Goal: Task Accomplishment & Management: Manage account settings

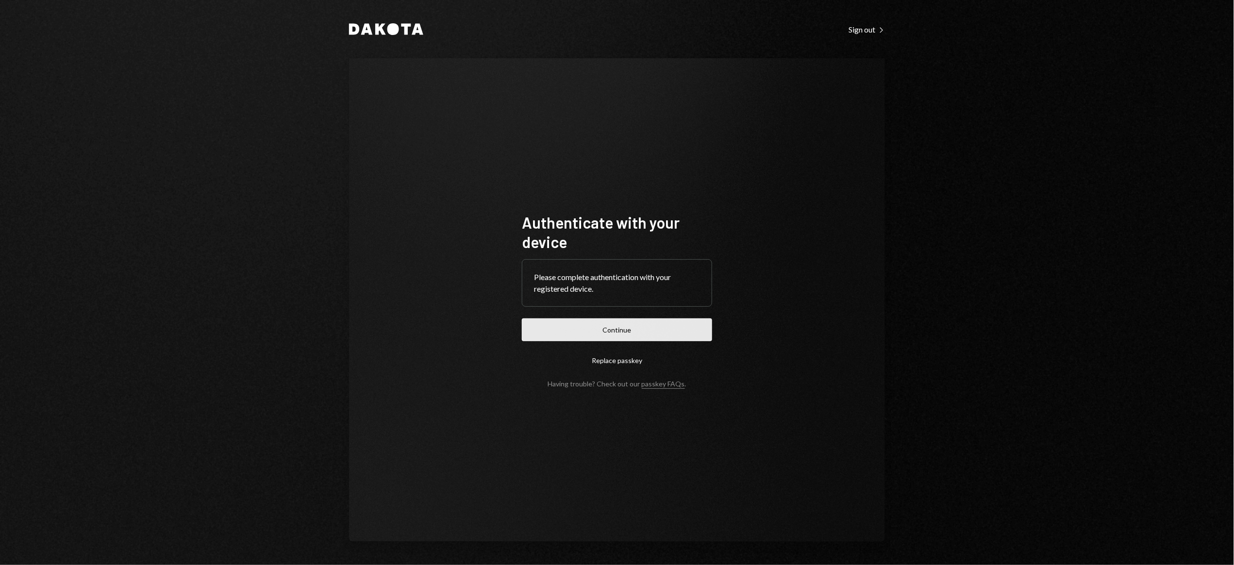
click at [646, 329] on button "Continue" at bounding box center [617, 329] width 190 height 23
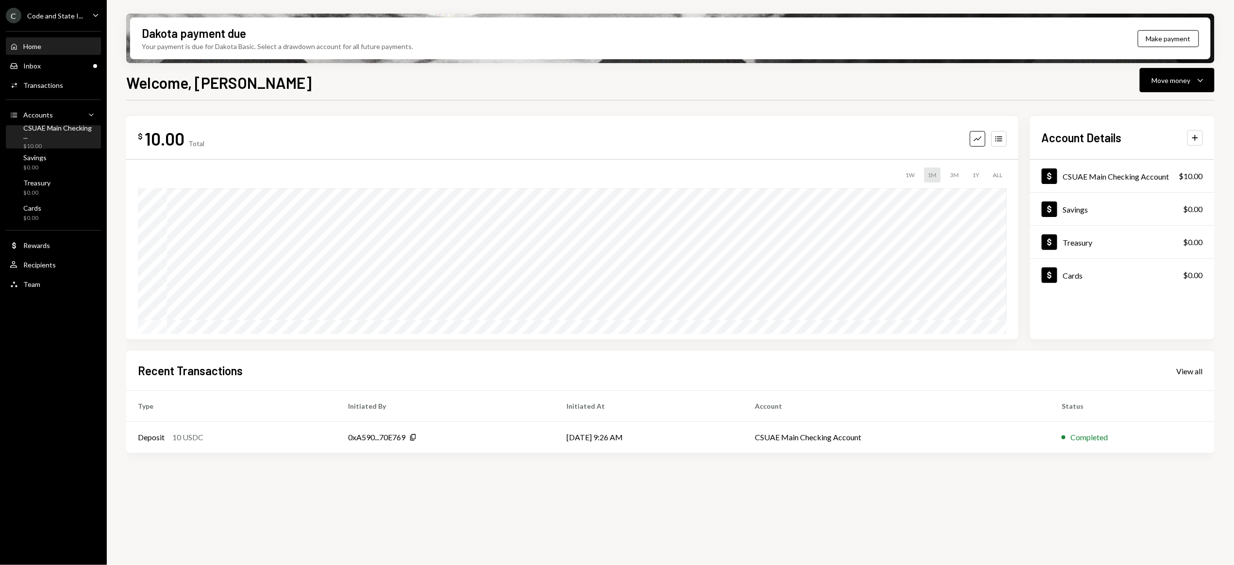
click at [43, 130] on div "CSUAE Main Checking ..." at bounding box center [60, 132] width 74 height 17
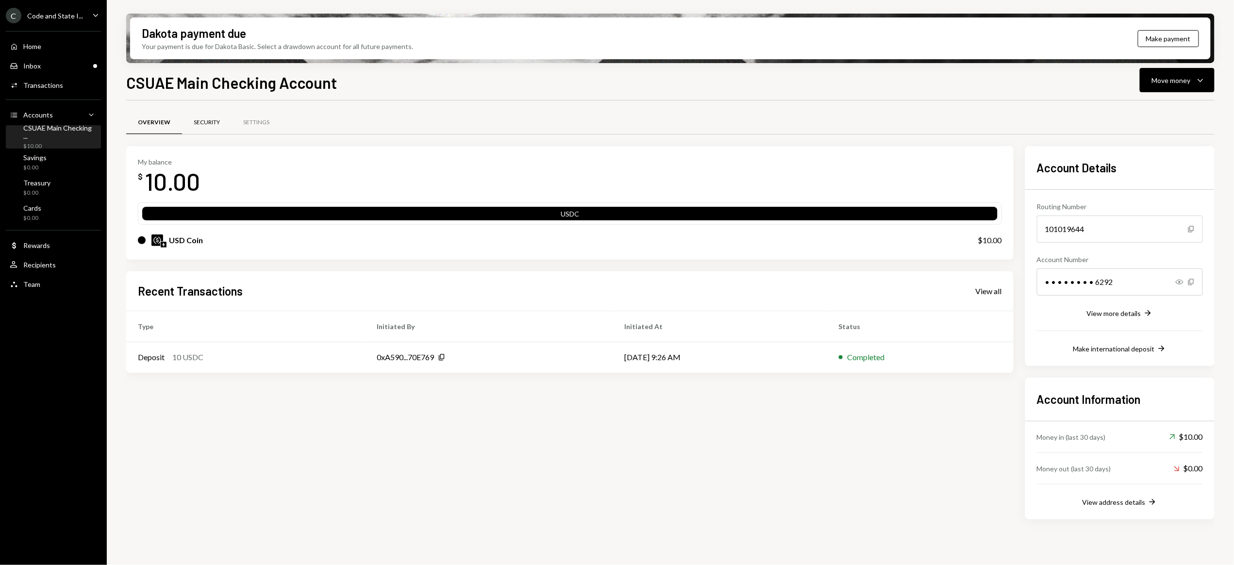
click at [203, 121] on div "Security" at bounding box center [207, 122] width 26 height 8
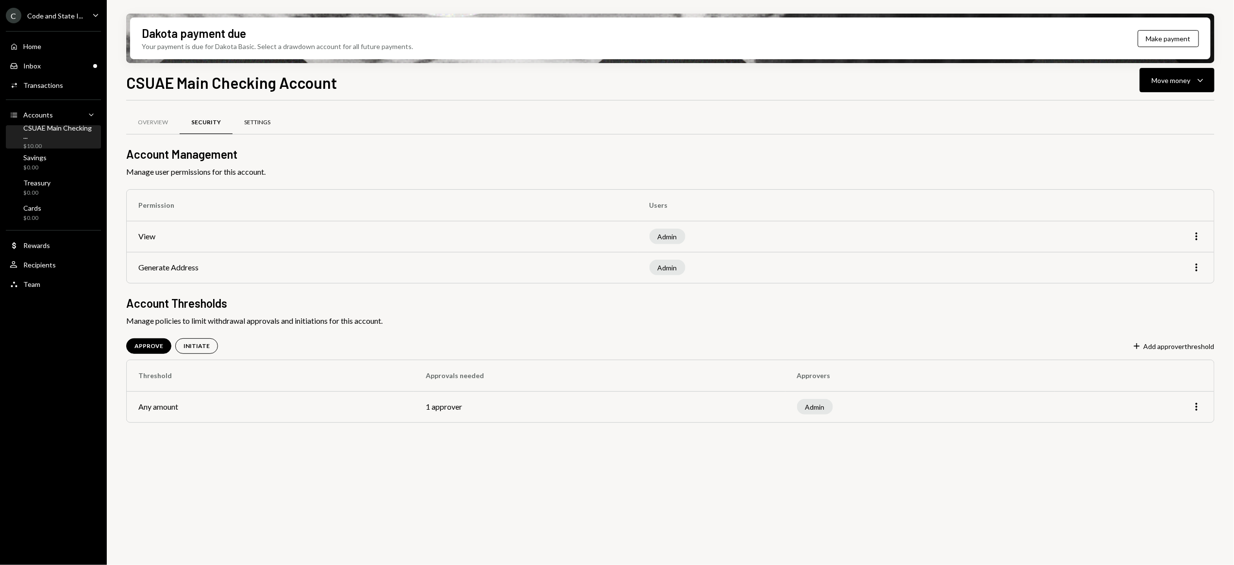
click at [251, 119] on div "Settings" at bounding box center [257, 122] width 26 height 8
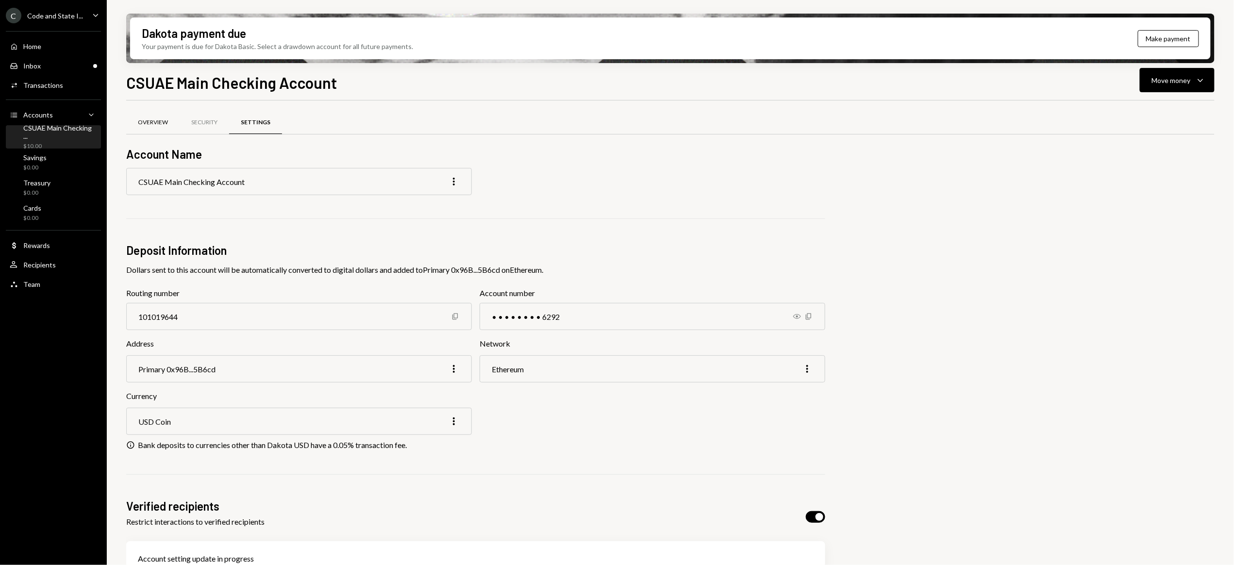
click at [161, 123] on div "Overview" at bounding box center [153, 122] width 30 height 8
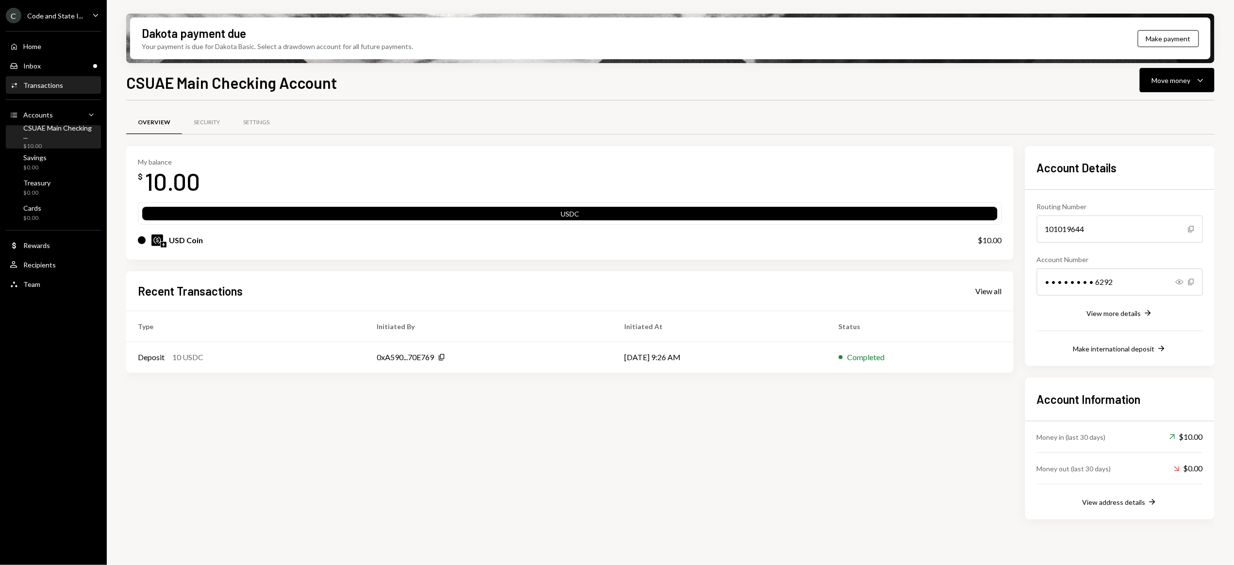
click at [61, 85] on div "Transactions" at bounding box center [43, 85] width 40 height 8
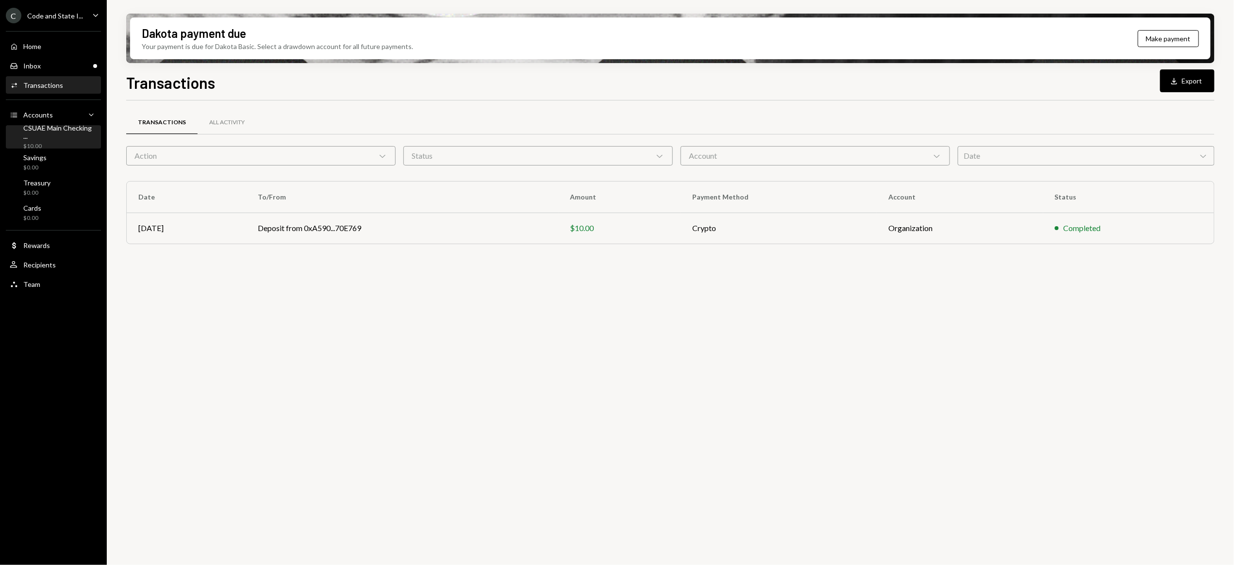
click at [44, 134] on div "CSUAE Main Checking ..." at bounding box center [60, 132] width 74 height 17
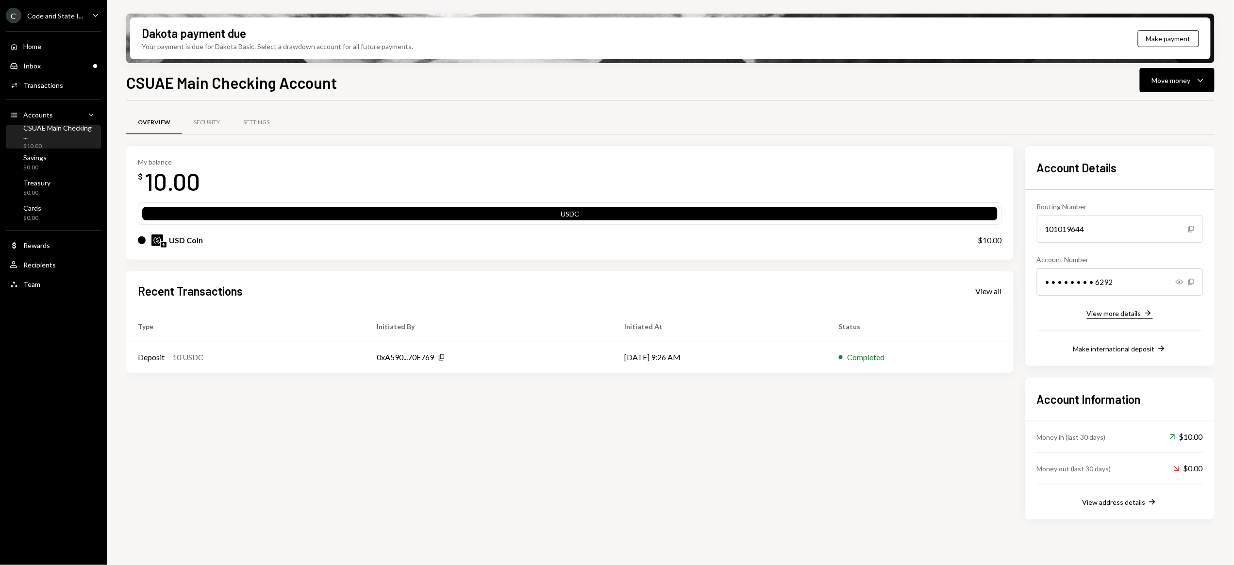
click at [1108, 315] on div "View more details" at bounding box center [1114, 313] width 54 height 8
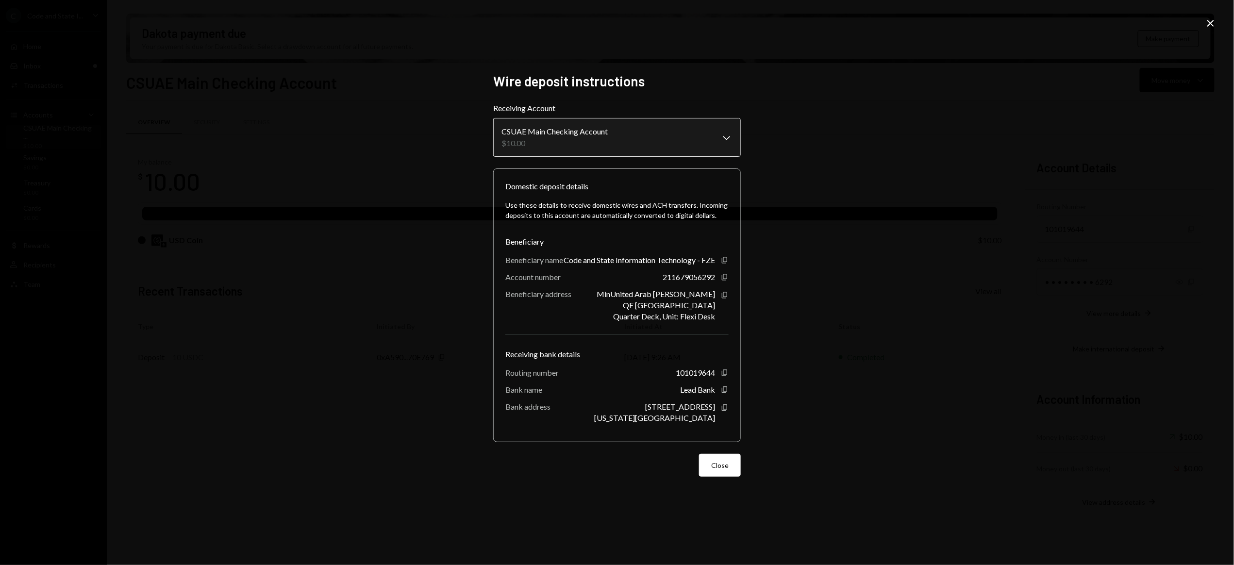
click at [621, 124] on body "C Code and State I... Caret Down Home Home Inbox Inbox Activities Transactions …" at bounding box center [617, 282] width 1234 height 565
click at [417, 117] on div "**********" at bounding box center [617, 282] width 1234 height 565
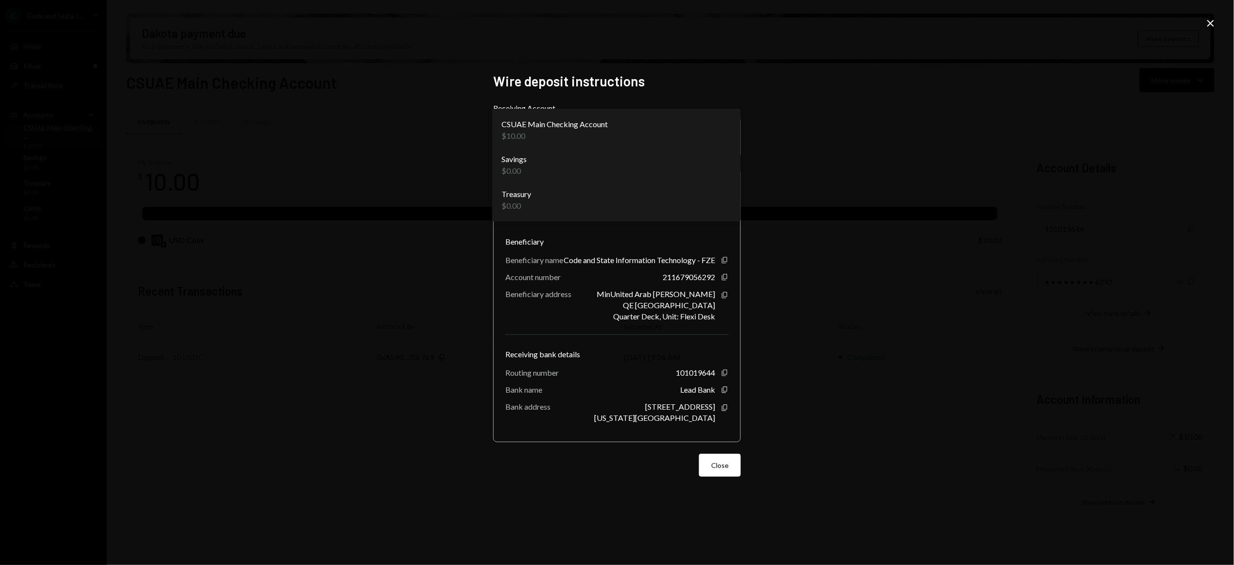
click at [725, 133] on body "C Code and State I... Caret Down Home Home Inbox Inbox Activities Transactions …" at bounding box center [617, 282] width 1234 height 565
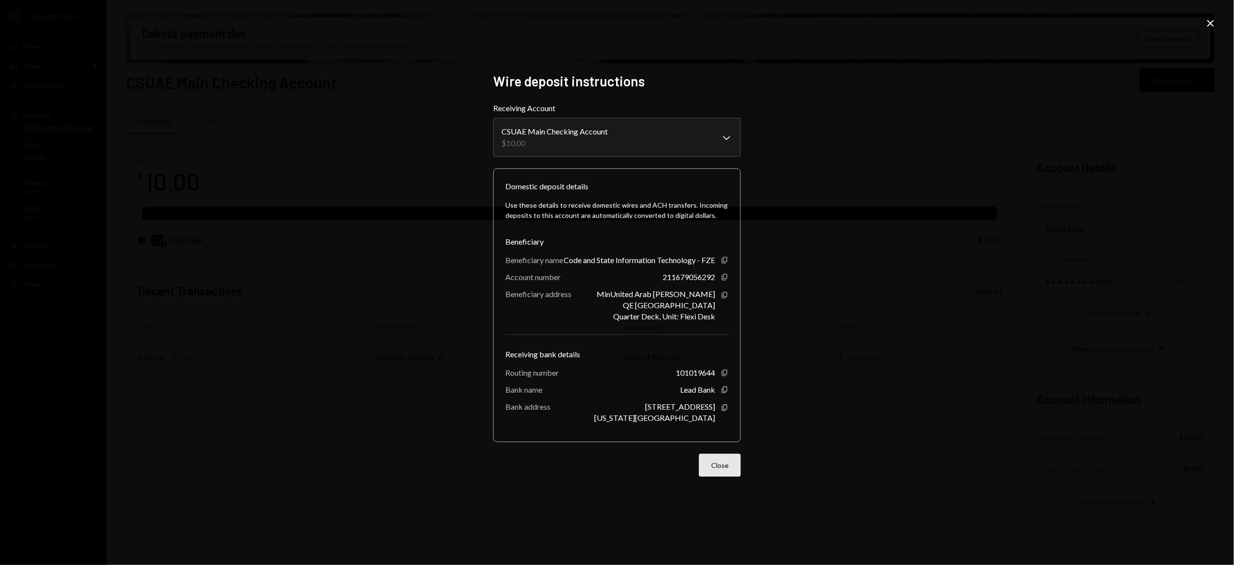
click at [717, 467] on button "Close" at bounding box center [720, 465] width 42 height 23
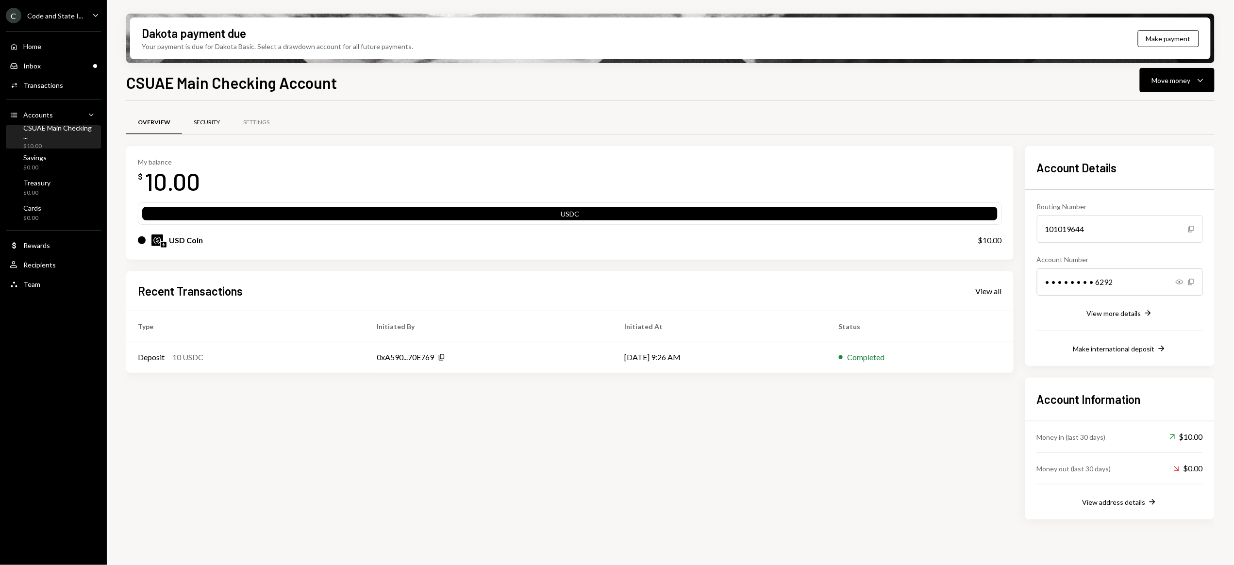
click at [199, 117] on div "Security" at bounding box center [207, 122] width 50 height 23
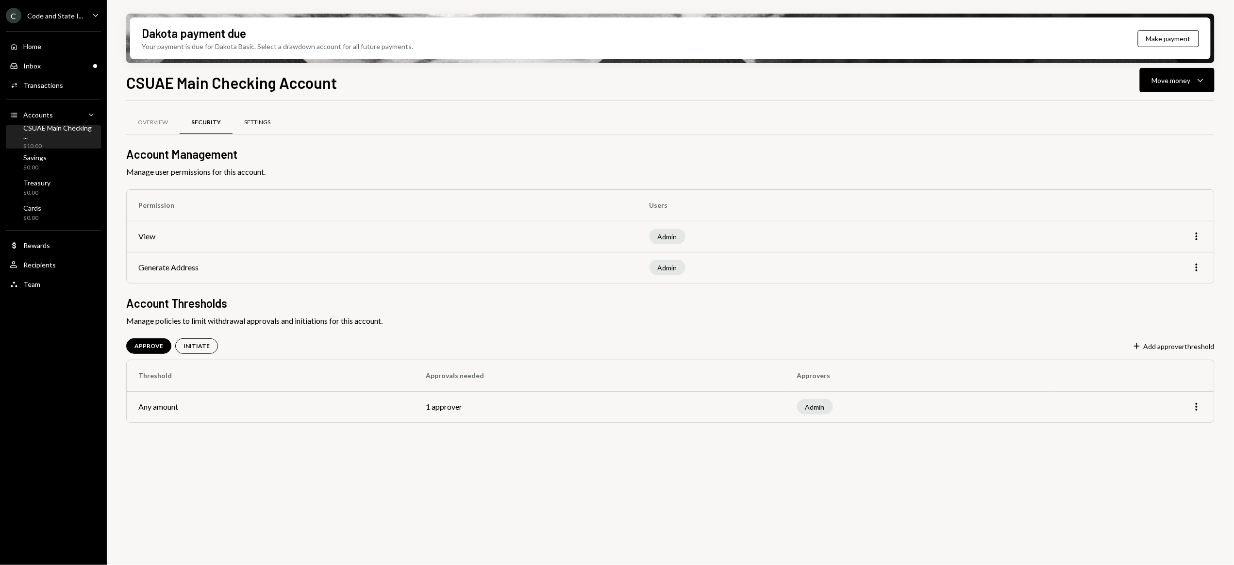
click at [246, 115] on div "Settings" at bounding box center [258, 122] width 50 height 23
